Goal: Check status: Check status

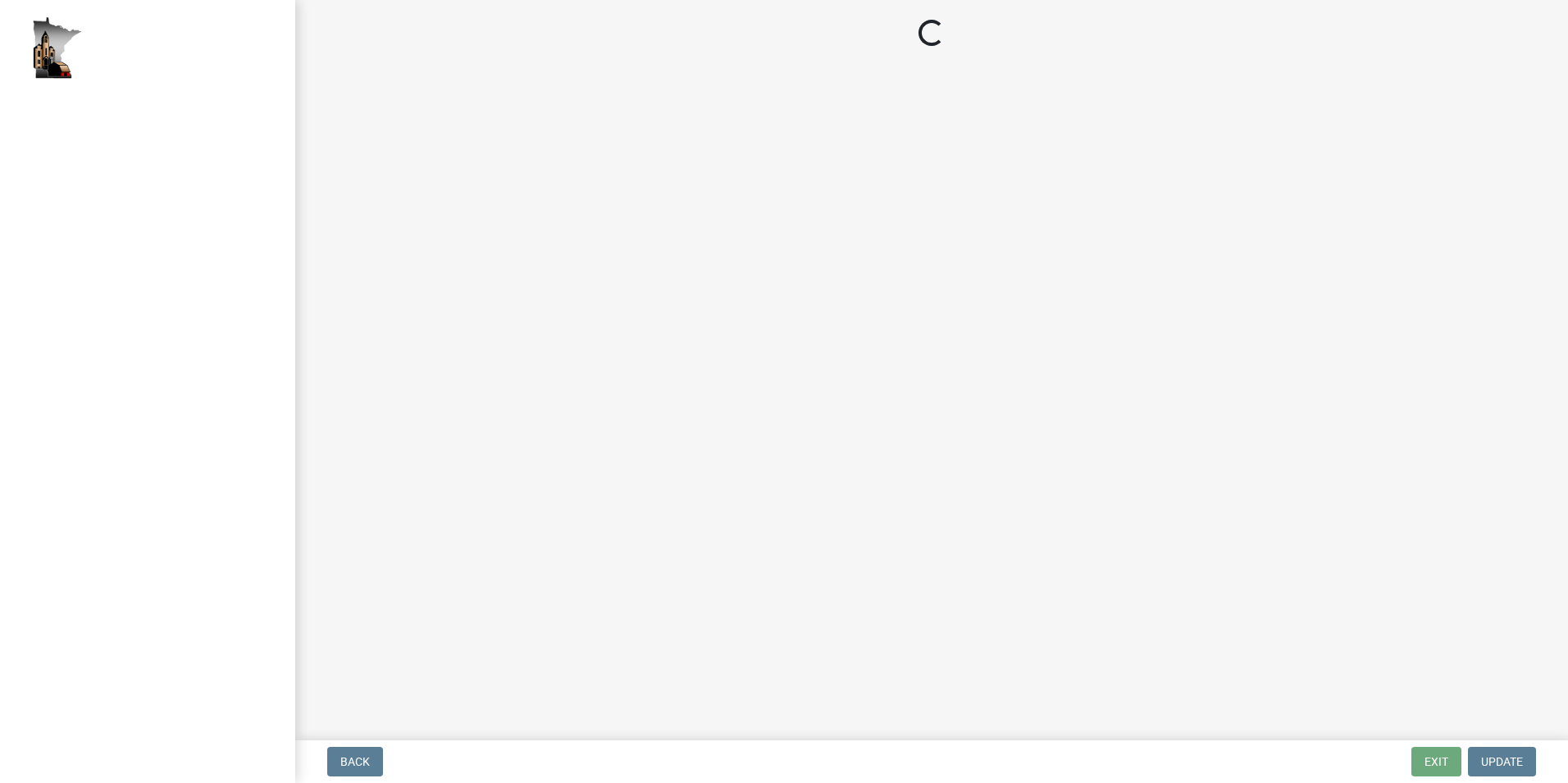
select select "2: 1"
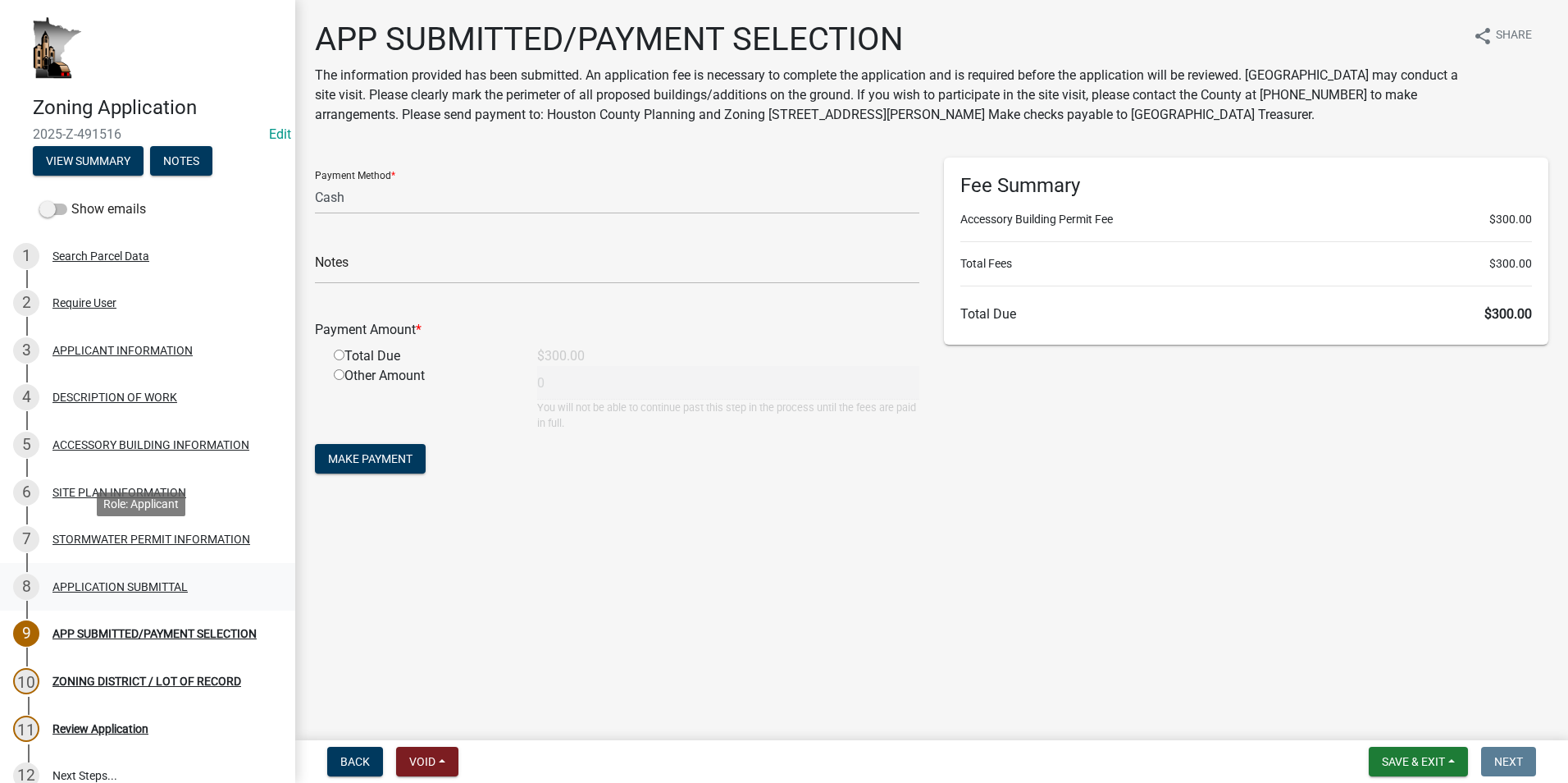
click at [107, 581] on div "APPLICATION SUBMITTAL" at bounding box center [120, 586] width 135 height 11
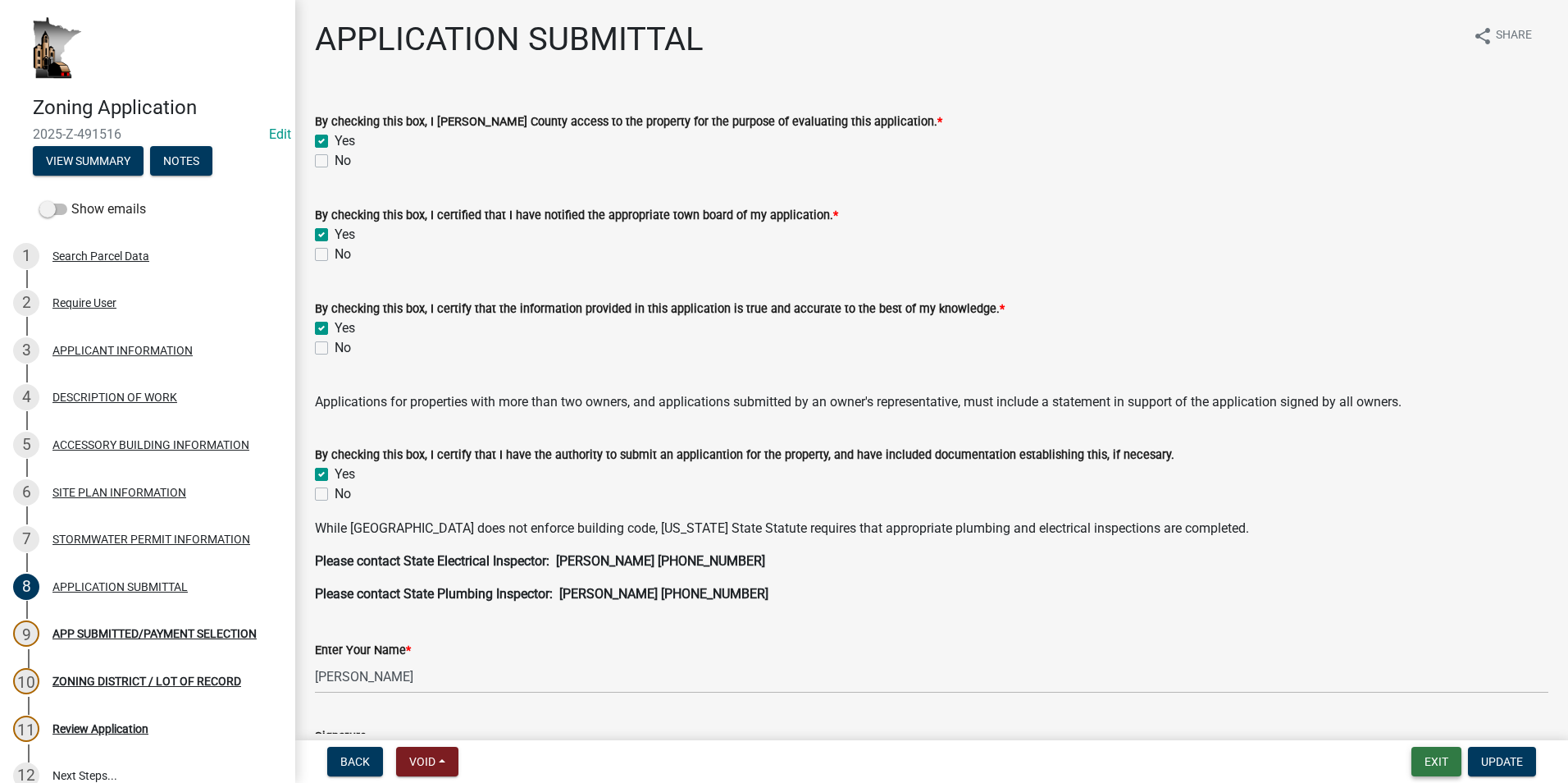
click at [1432, 763] on button "Exit" at bounding box center [1436, 761] width 50 height 29
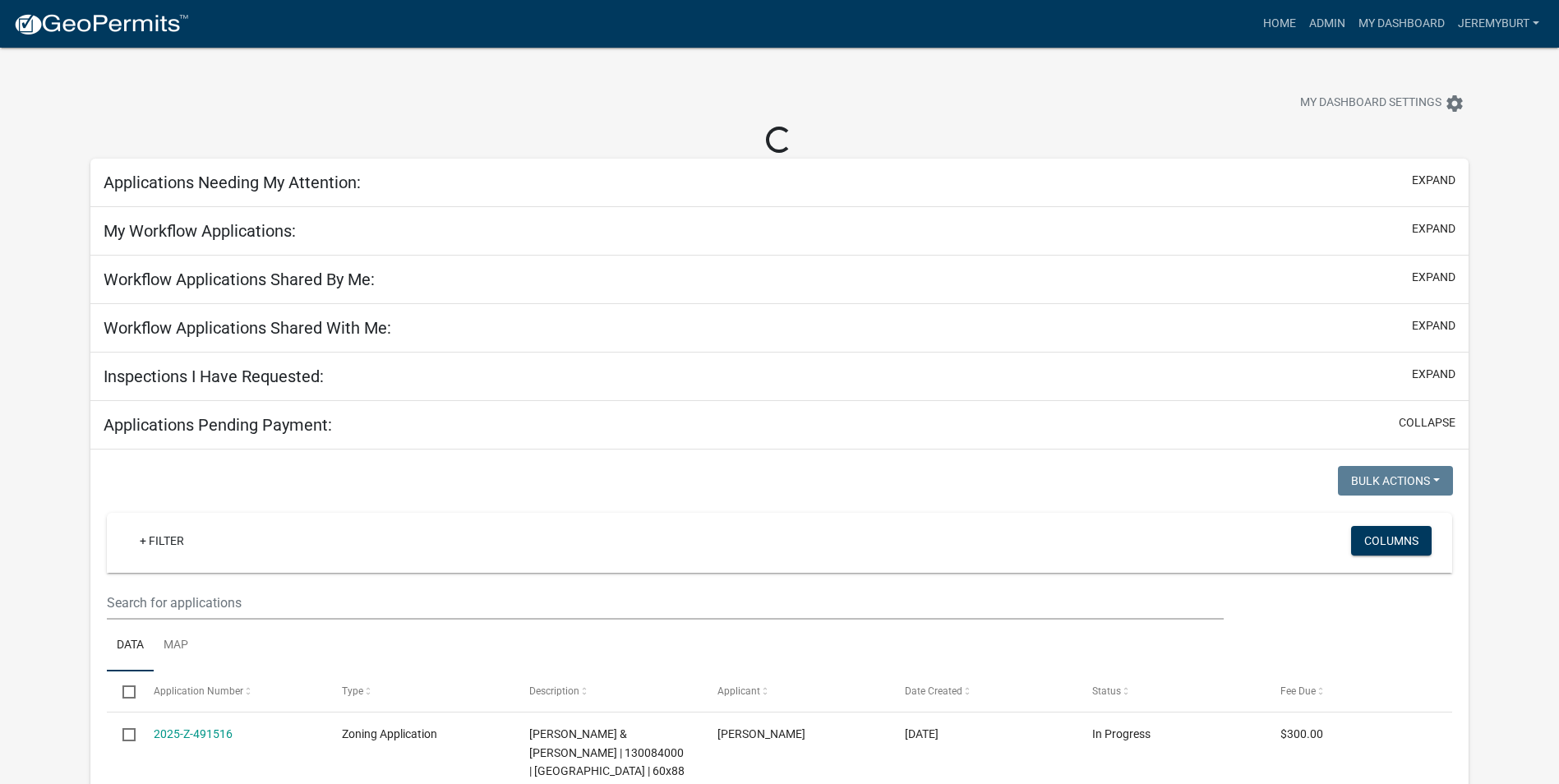
select select "2: 50"
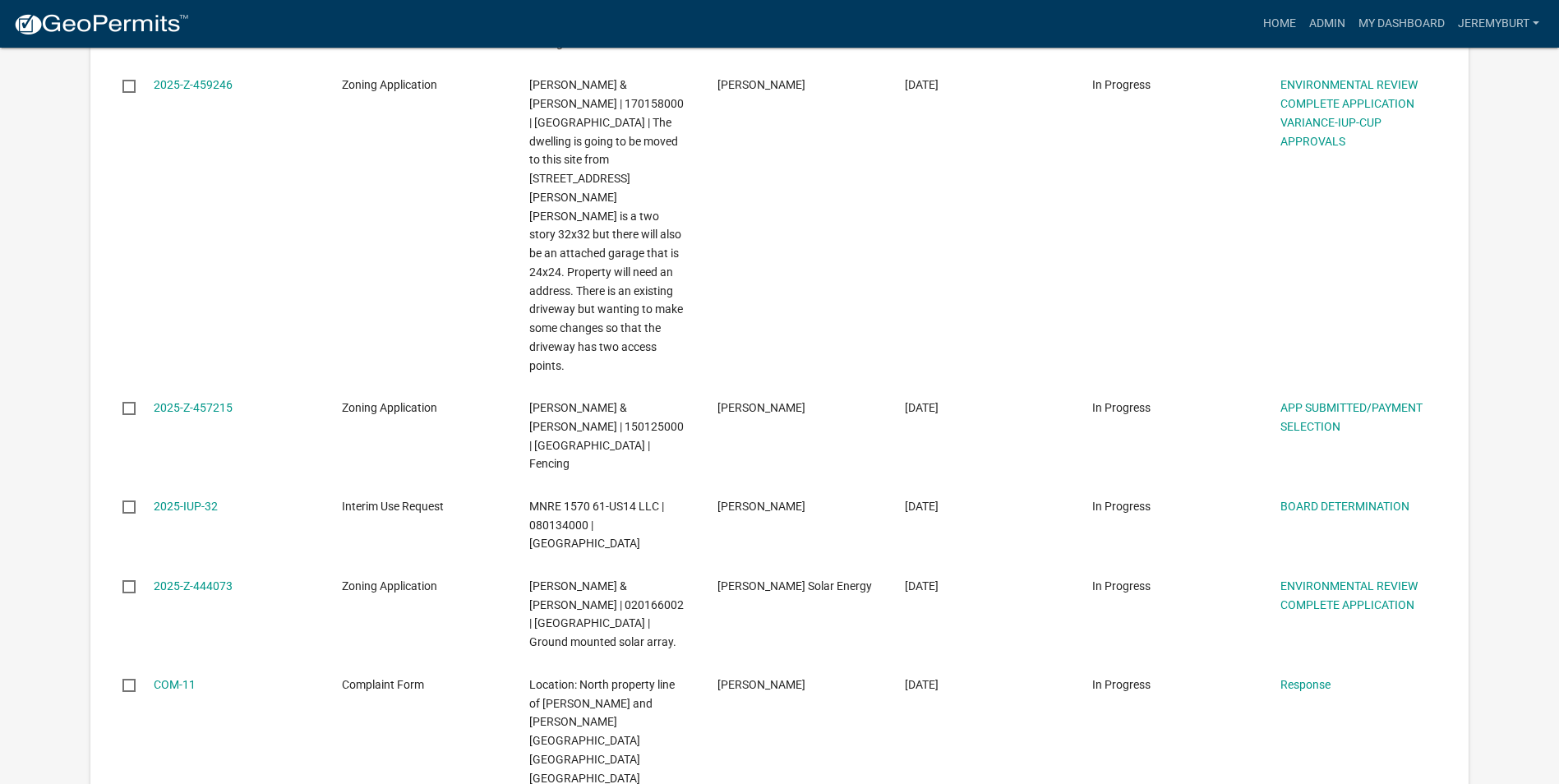
scroll to position [4847, 0]
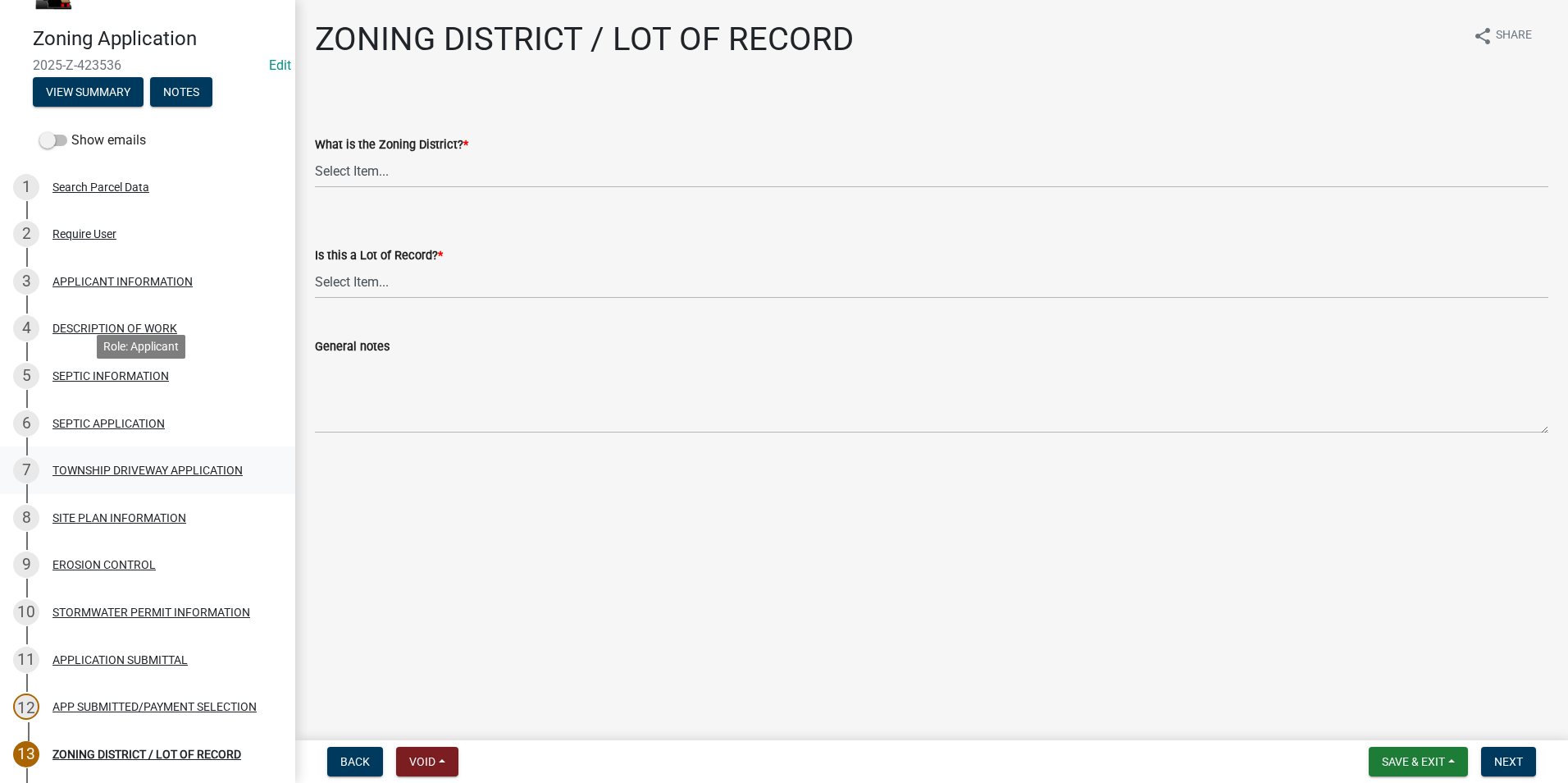
scroll to position [165, 0]
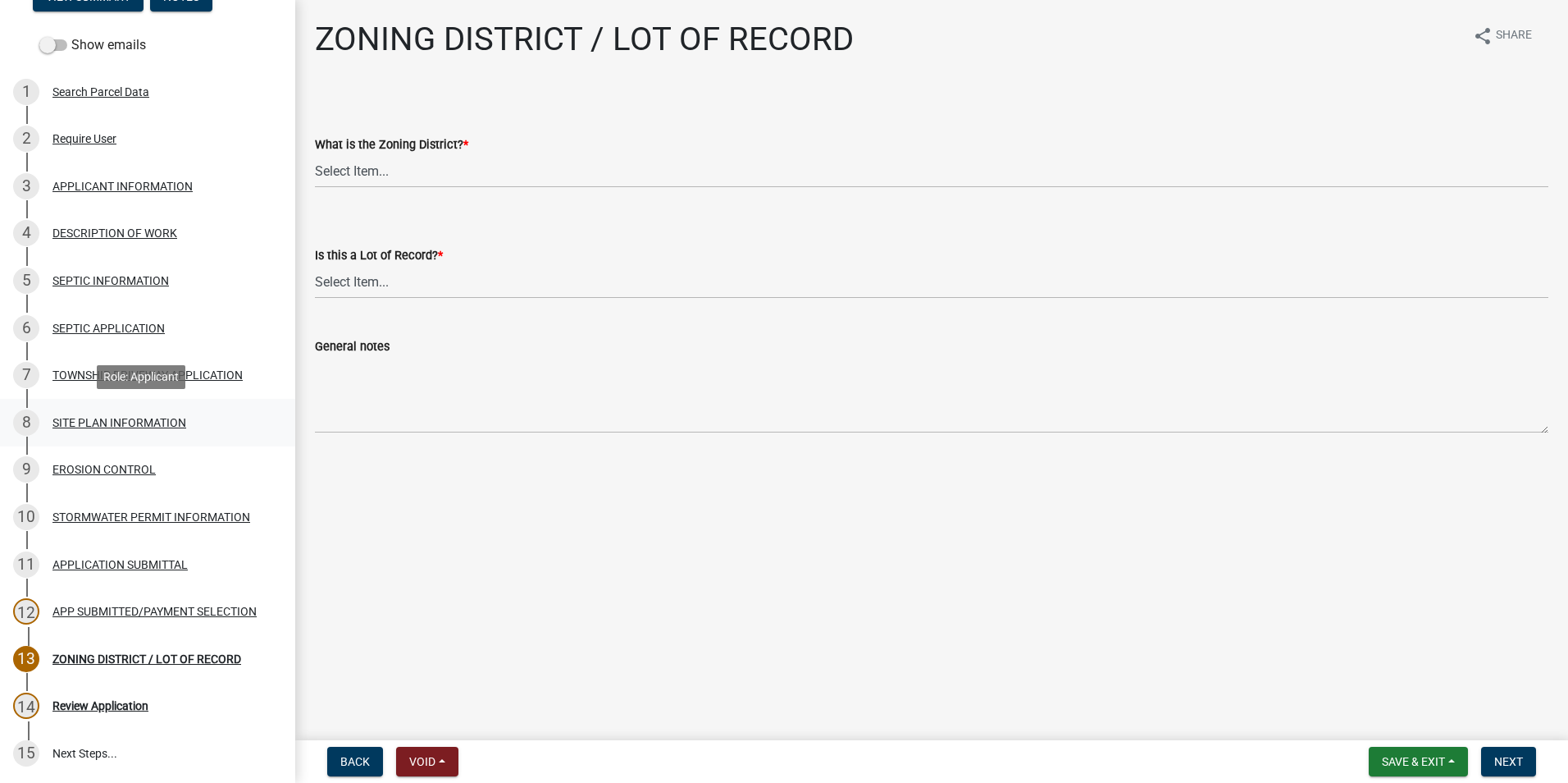
click at [100, 423] on div "SITE PLAN INFORMATION" at bounding box center [119, 423] width 133 height 11
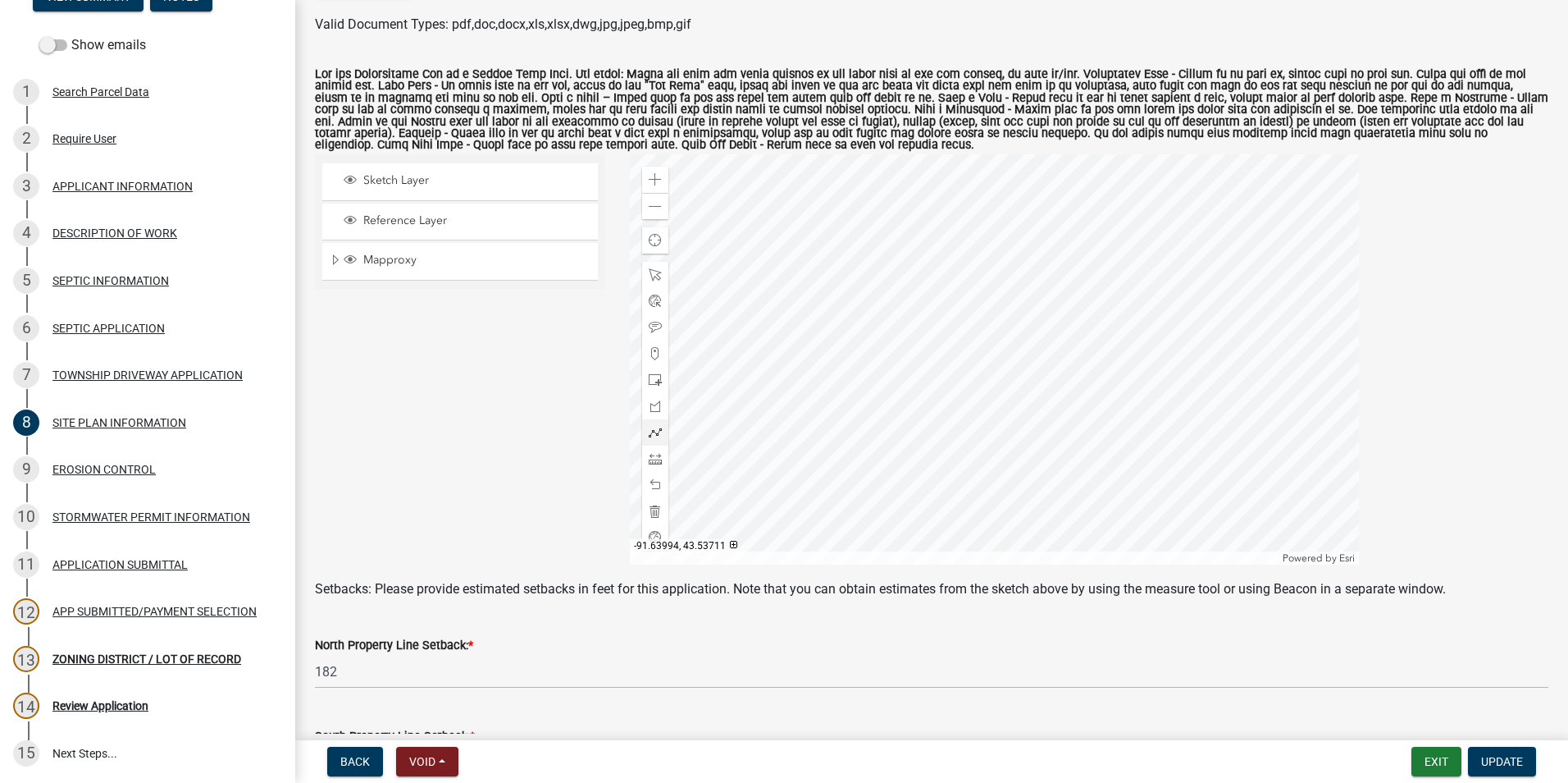
scroll to position [246, 0]
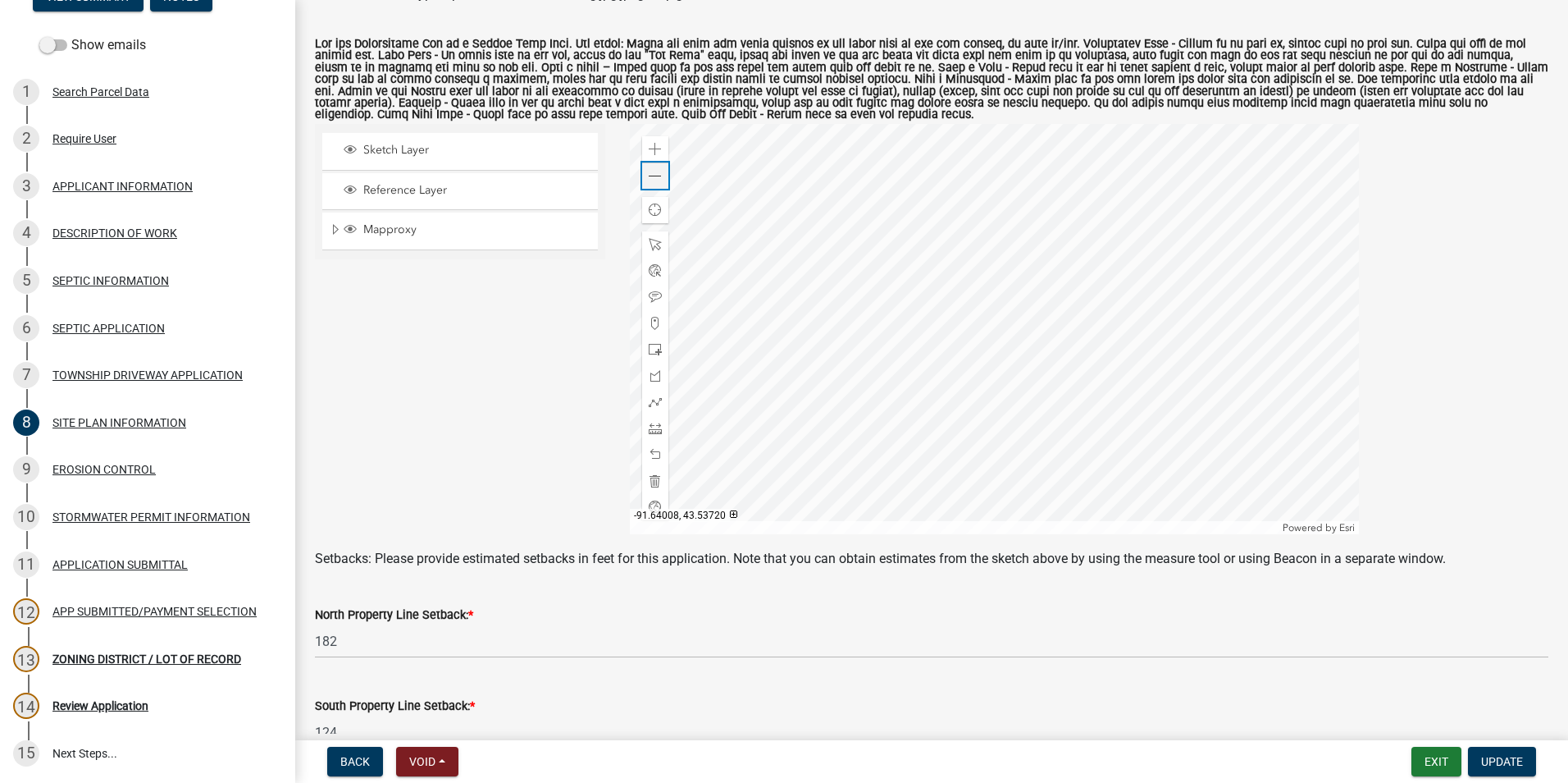
click at [660, 179] on div "Zoom out" at bounding box center [655, 176] width 26 height 26
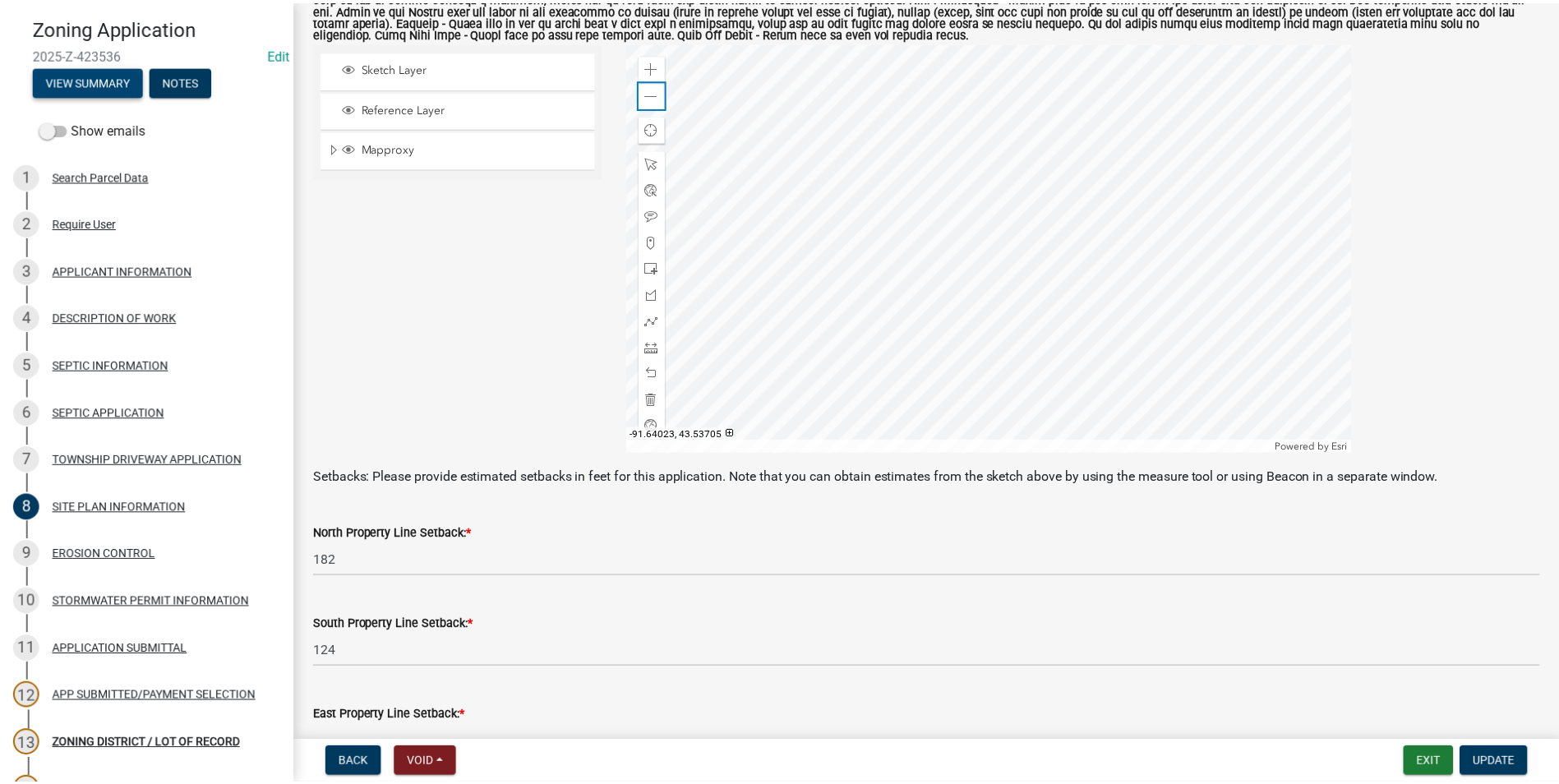
scroll to position [0, 0]
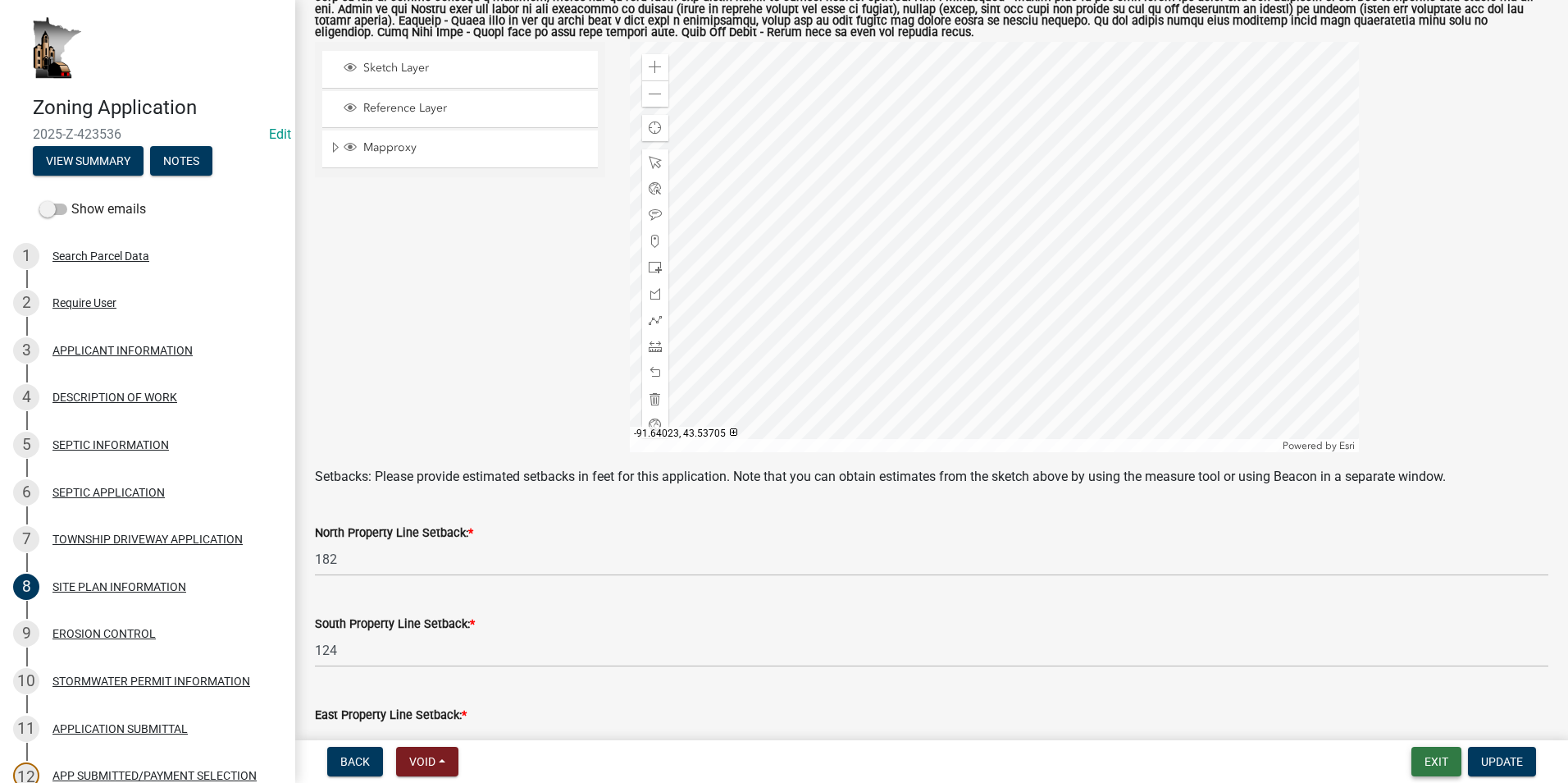
click at [1446, 765] on button "Exit" at bounding box center [1436, 761] width 50 height 29
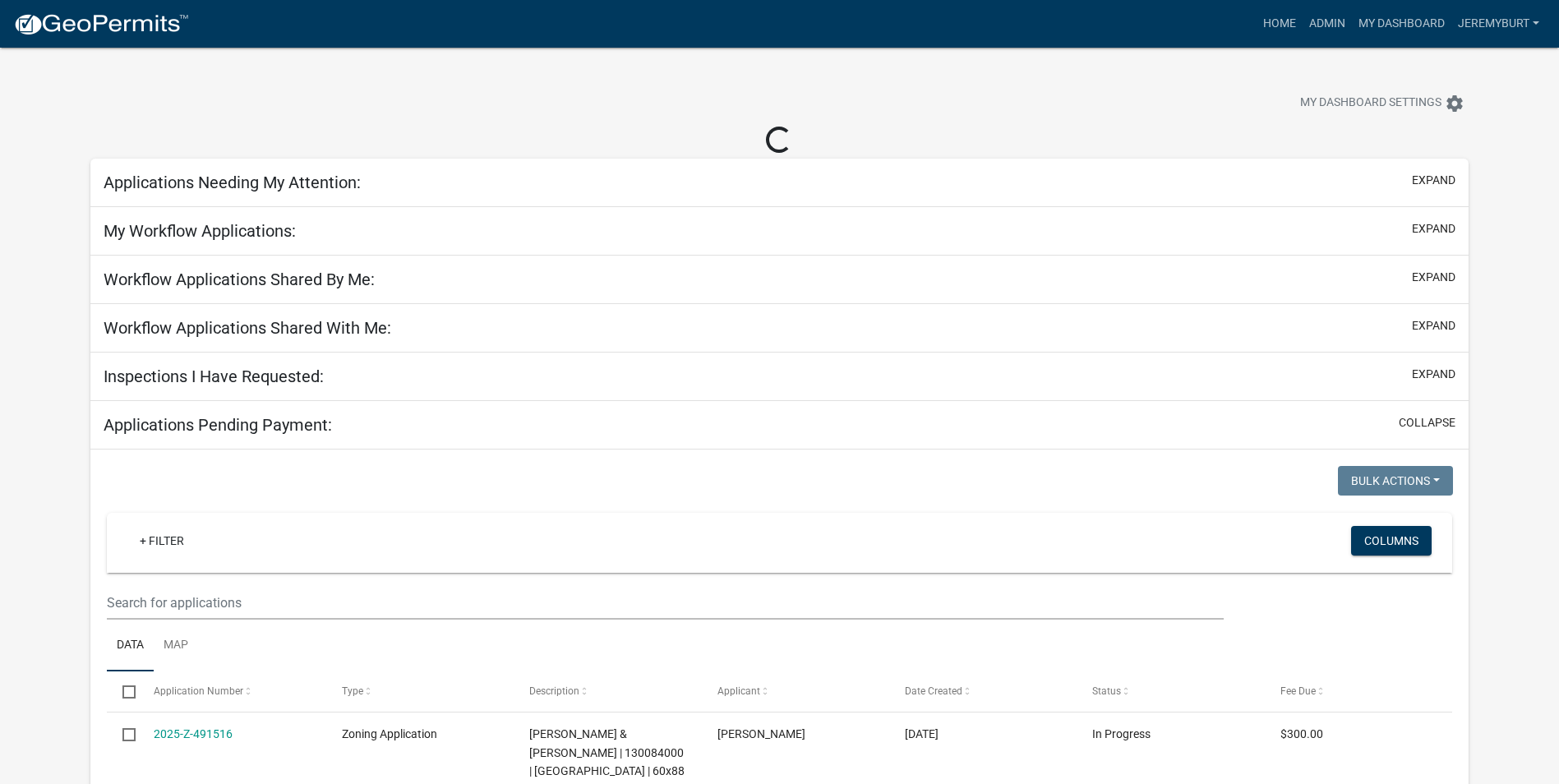
select select "2: 50"
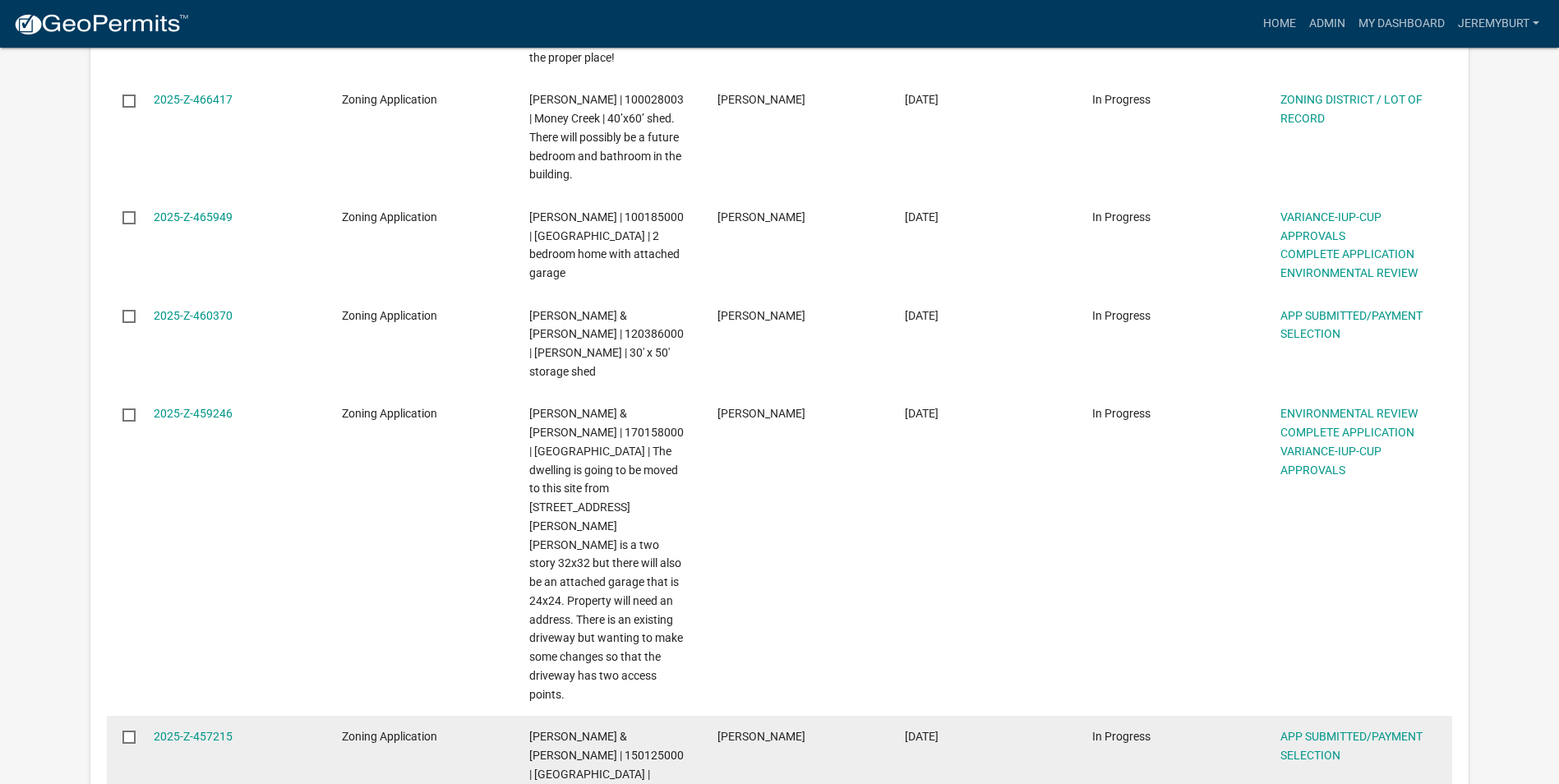
scroll to position [4107, 0]
